Goal: Task Accomplishment & Management: Complete application form

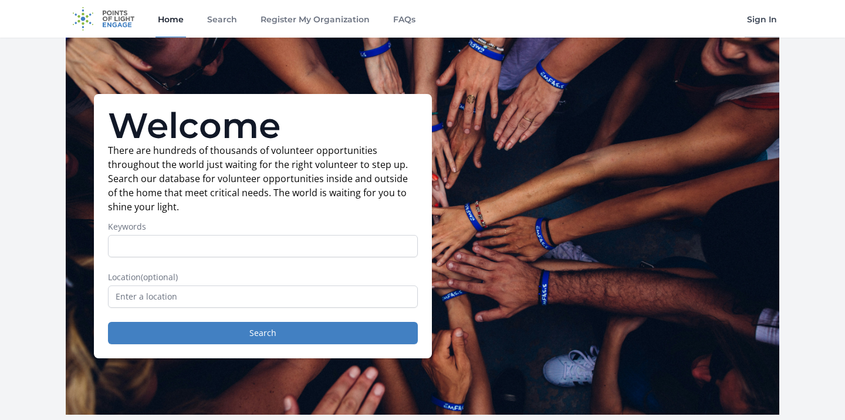
click at [752, 25] on link "Sign In" at bounding box center [762, 19] width 35 height 38
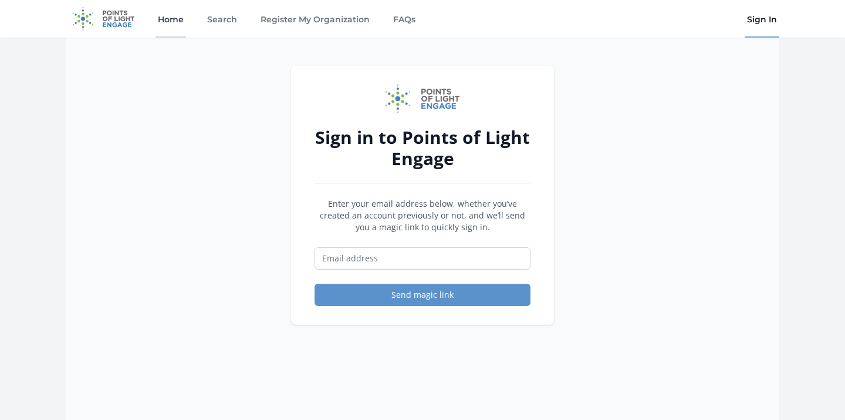
click at [159, 23] on link "Home" at bounding box center [171, 19] width 31 height 38
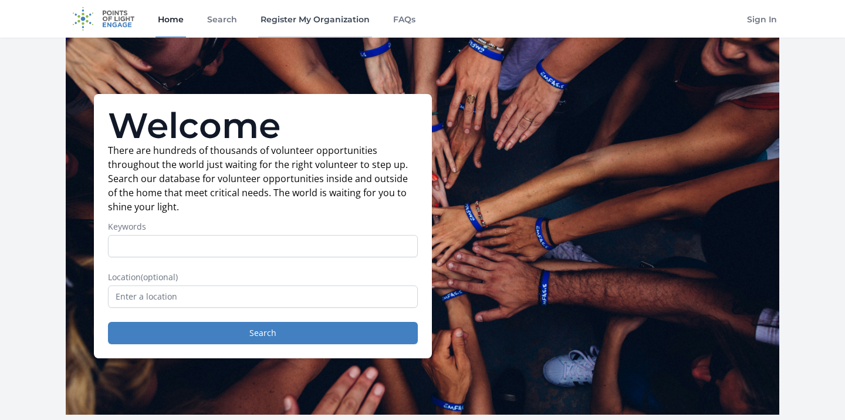
click at [275, 18] on link "Register My Organization" at bounding box center [315, 19] width 114 height 38
click at [302, 19] on link "Register My Organization" at bounding box center [315, 19] width 114 height 38
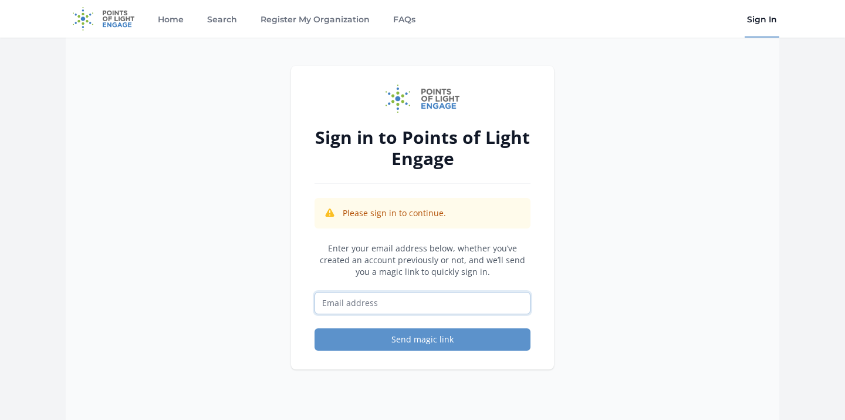
click at [328, 308] on input "Email address" at bounding box center [423, 303] width 216 height 22
type input "robpowell614@gmail.com"
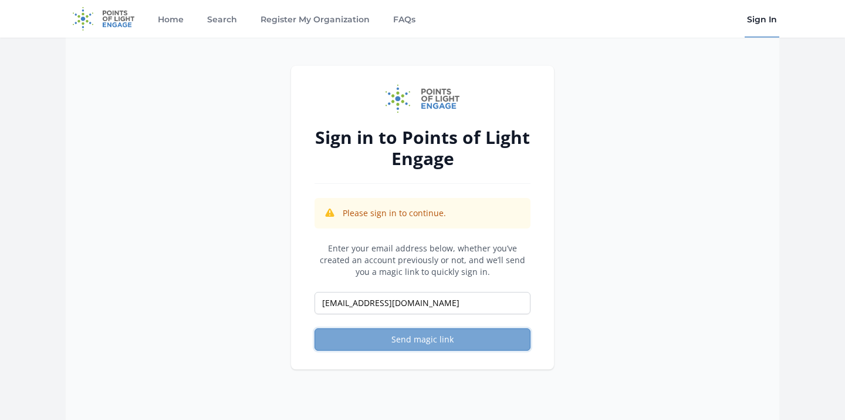
click at [436, 342] on button "Send magic link" at bounding box center [423, 339] width 216 height 22
